Goal: Find specific page/section: Find specific page/section

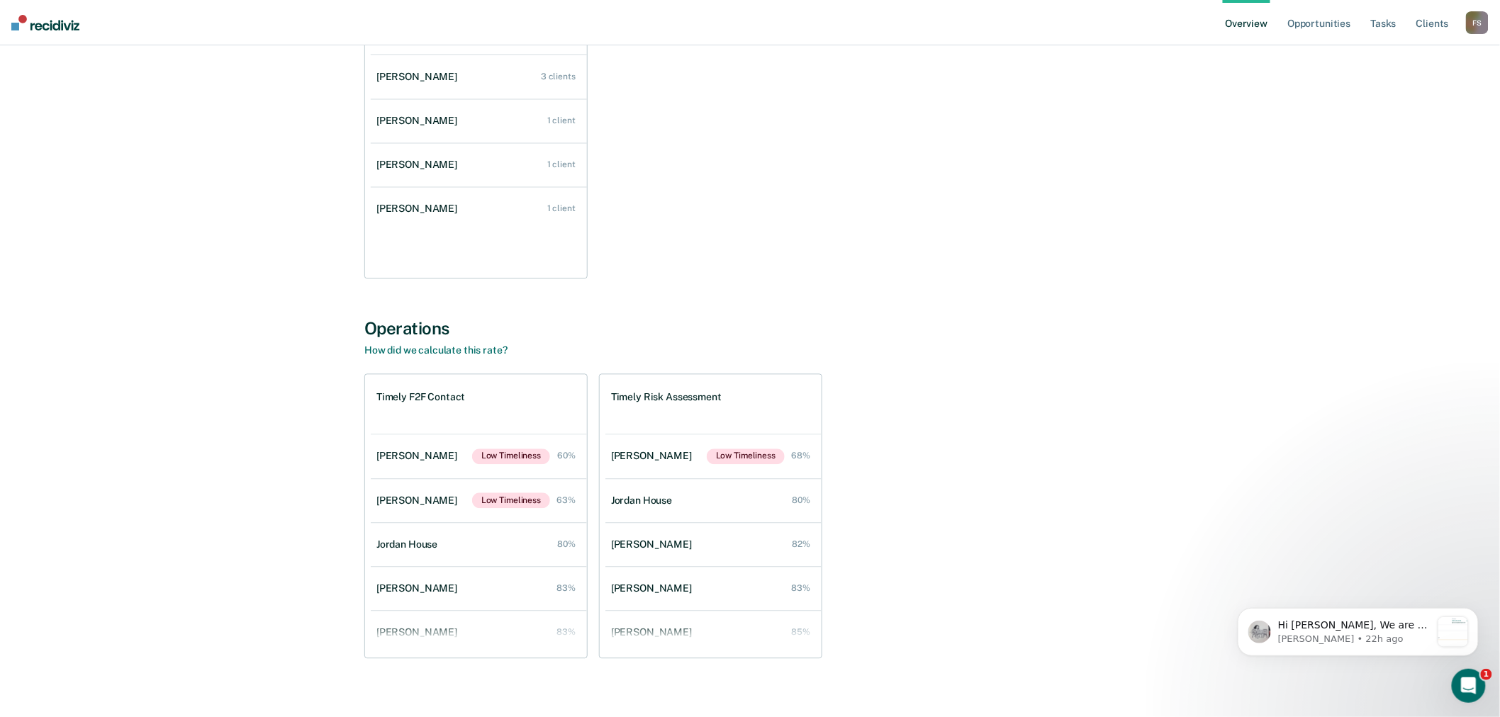
scroll to position [1102, 0]
click at [1469, 26] on div "F S" at bounding box center [1477, 22] width 23 height 23
click at [1411, 86] on link "Go to Operations" at bounding box center [1420, 92] width 114 height 12
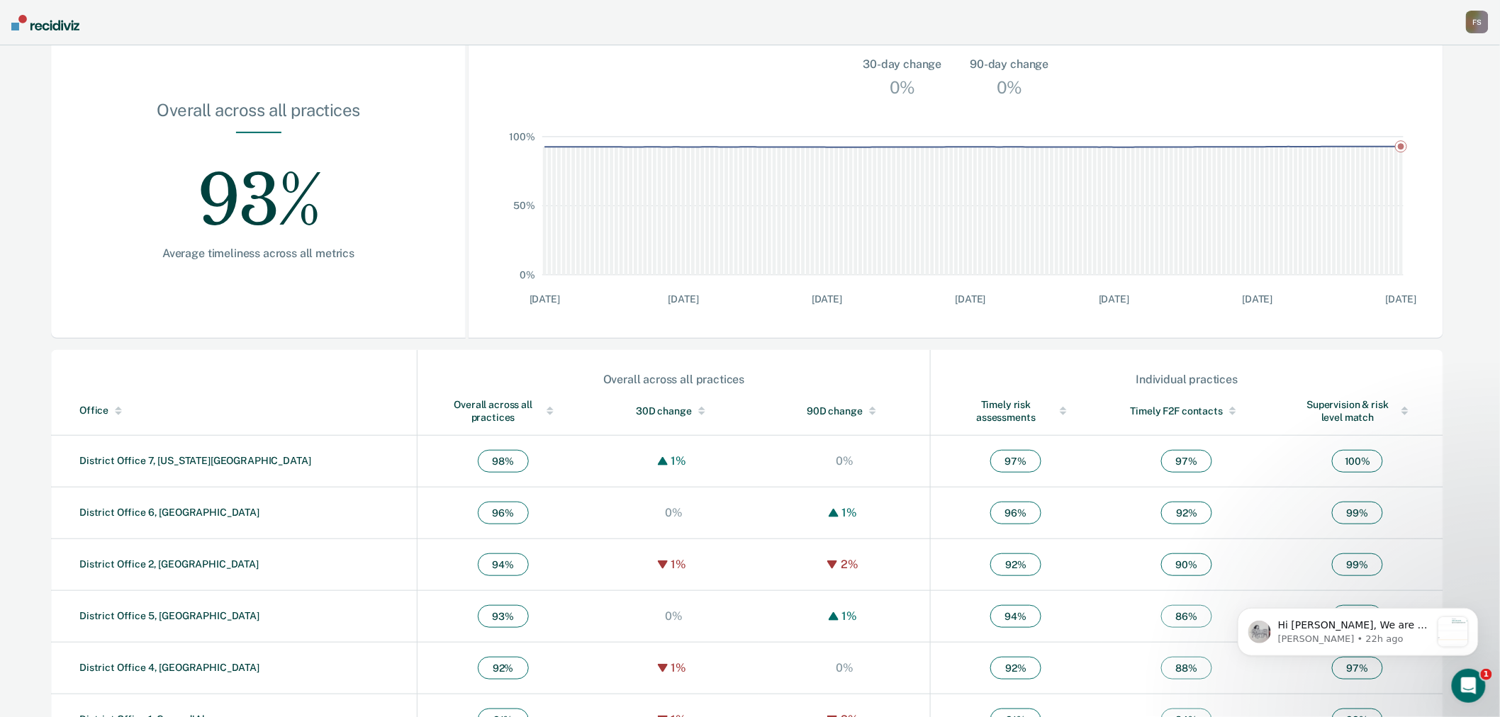
scroll to position [271, 0]
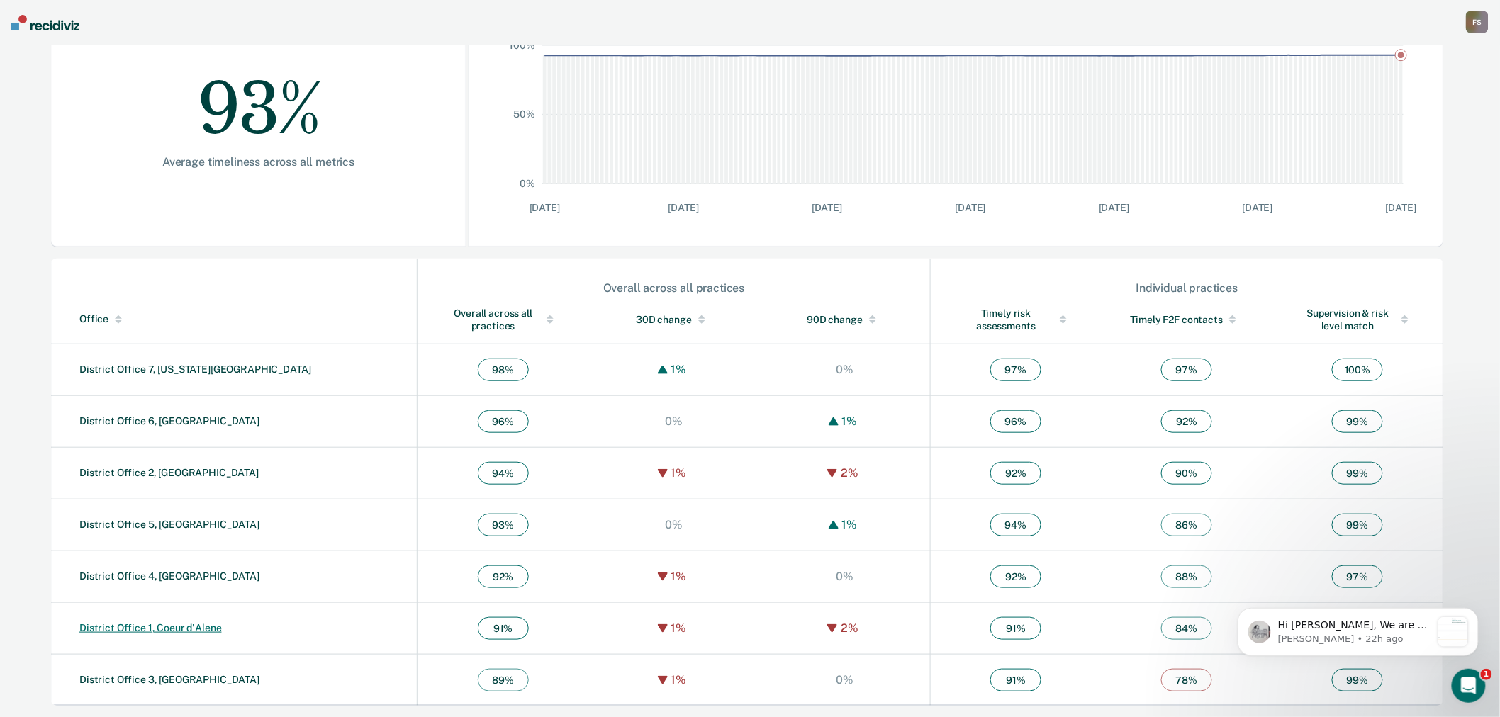
click at [186, 624] on link "District Office 1, Coeur d'Alene" at bounding box center [150, 627] width 142 height 11
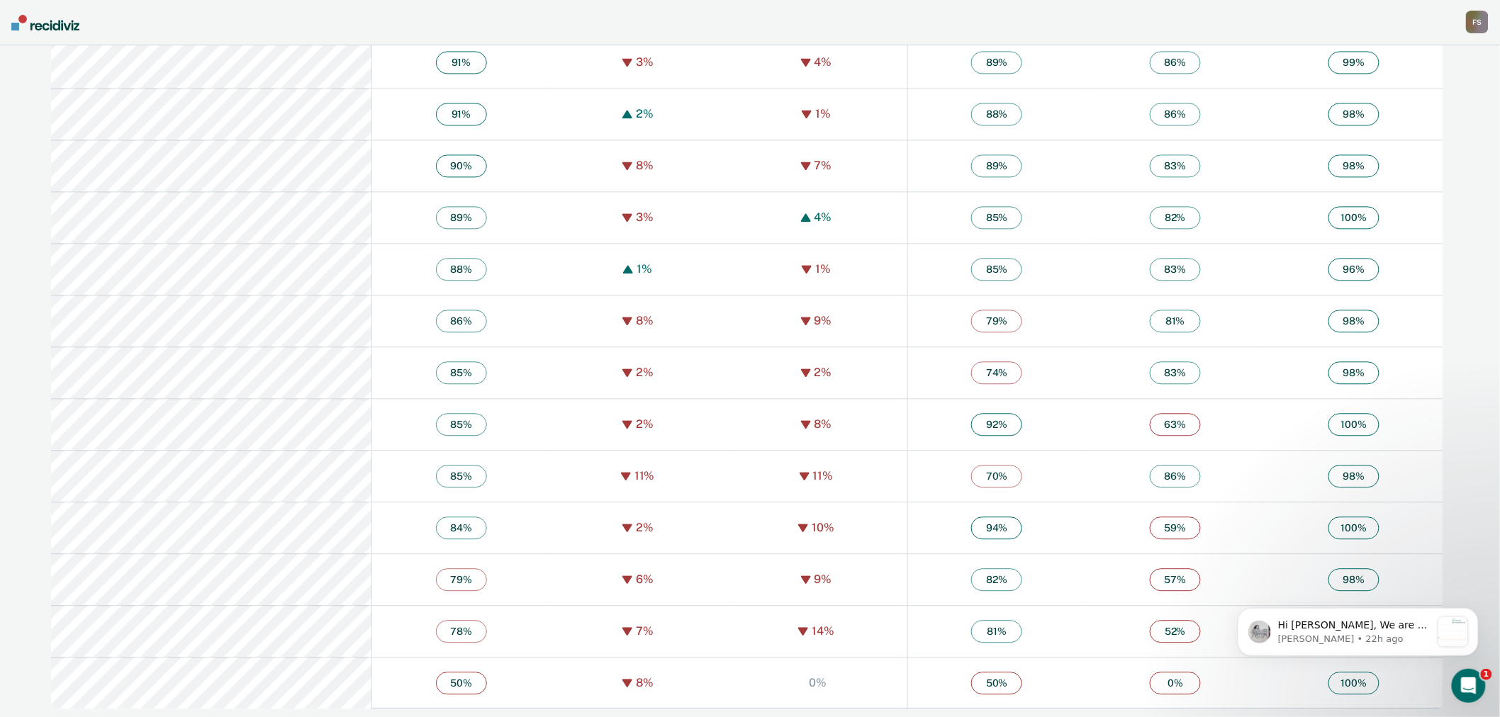
scroll to position [1203, 0]
click at [1474, 30] on div "F S" at bounding box center [1477, 22] width 23 height 23
click at [1410, 108] on link "Go to Workflows" at bounding box center [1420, 110] width 114 height 12
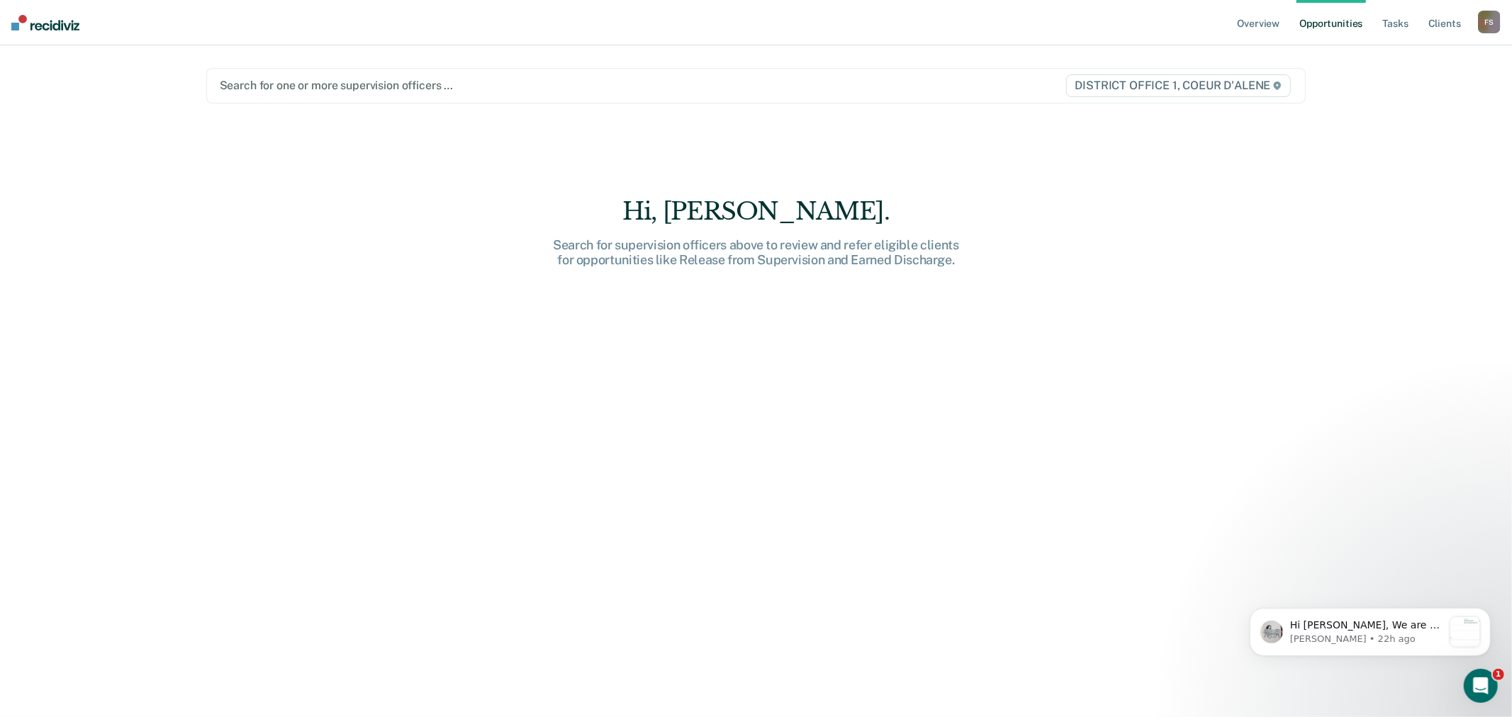
click at [393, 91] on div at bounding box center [595, 85] width 750 height 16
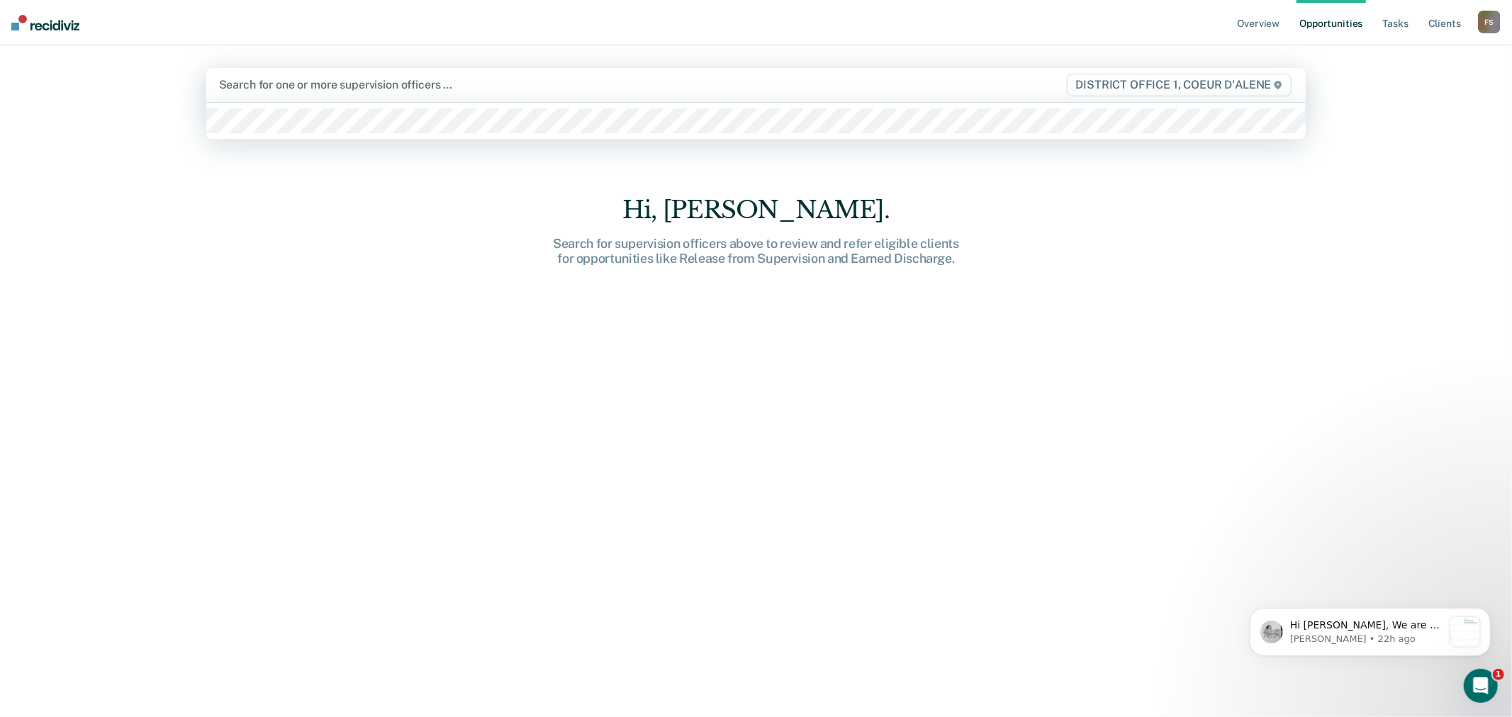
click at [438, 86] on div at bounding box center [594, 85] width 751 height 16
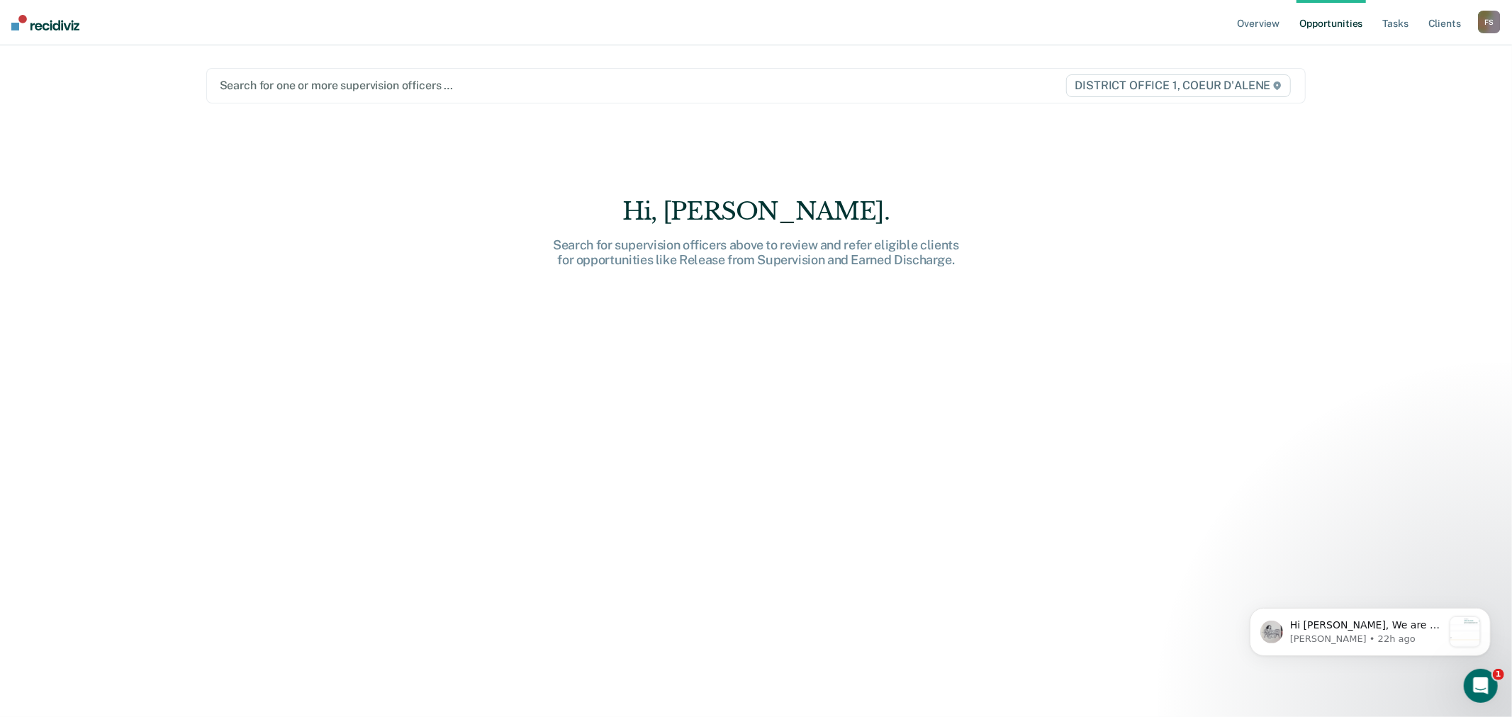
click at [577, 364] on div "Hi, [PERSON_NAME]. Search for supervision officers above to review and refer el…" at bounding box center [756, 399] width 1100 height 558
click at [1386, 22] on link "Tasks" at bounding box center [1395, 22] width 31 height 45
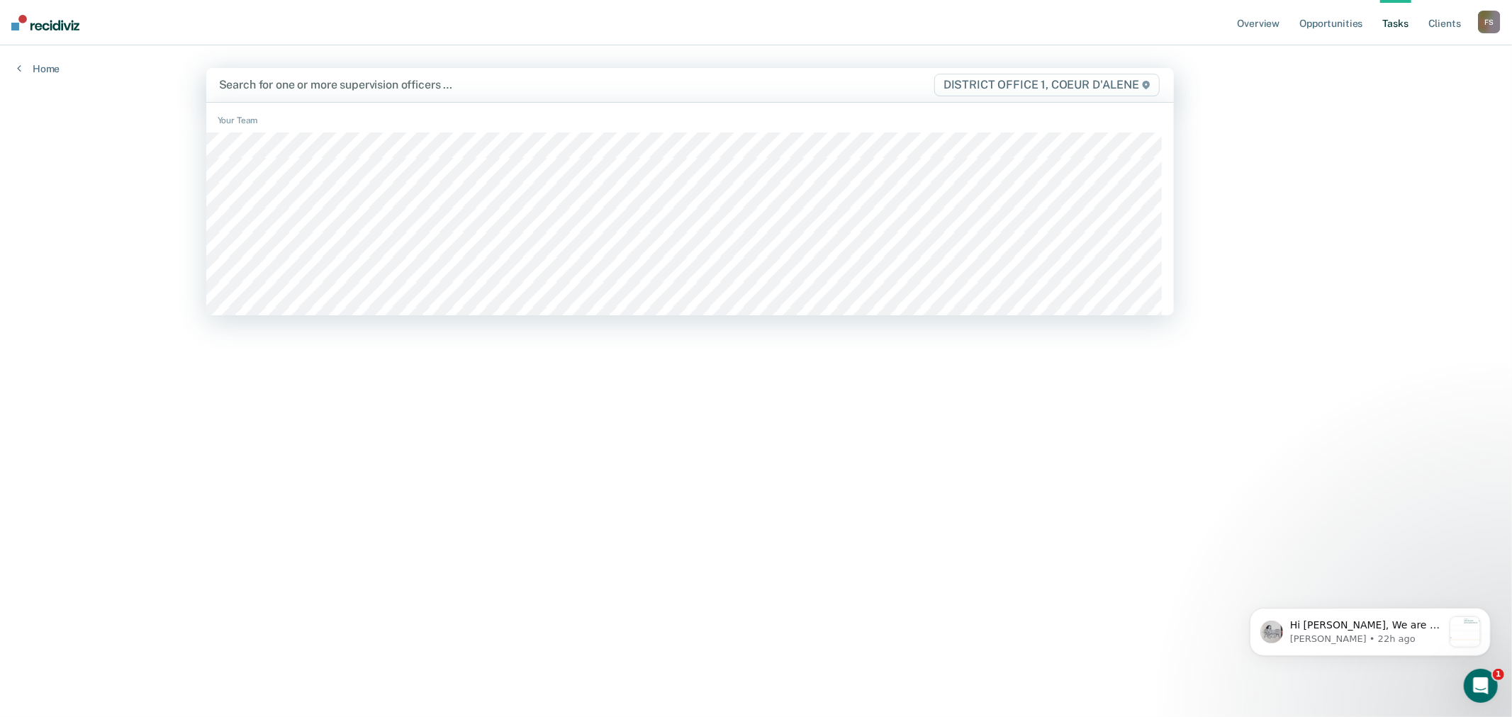
click at [323, 94] on div "Search for one or more supervision officers …" at bounding box center [548, 84] width 661 height 19
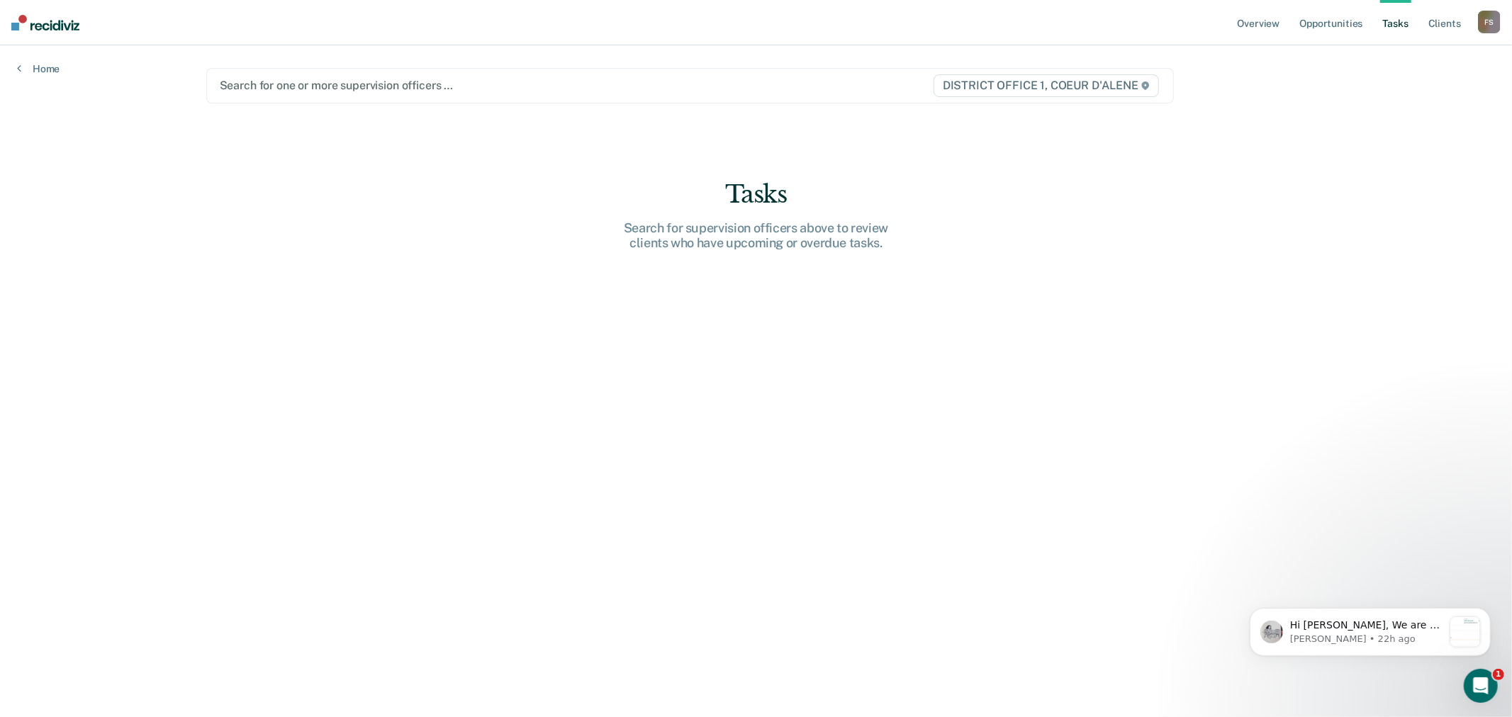
click at [1212, 124] on main "Search for one or more supervision officers … DISTRICT OFFICE 1, COEUR D'ALENE …" at bounding box center [756, 364] width 1134 height 638
